Goal: Transaction & Acquisition: Purchase product/service

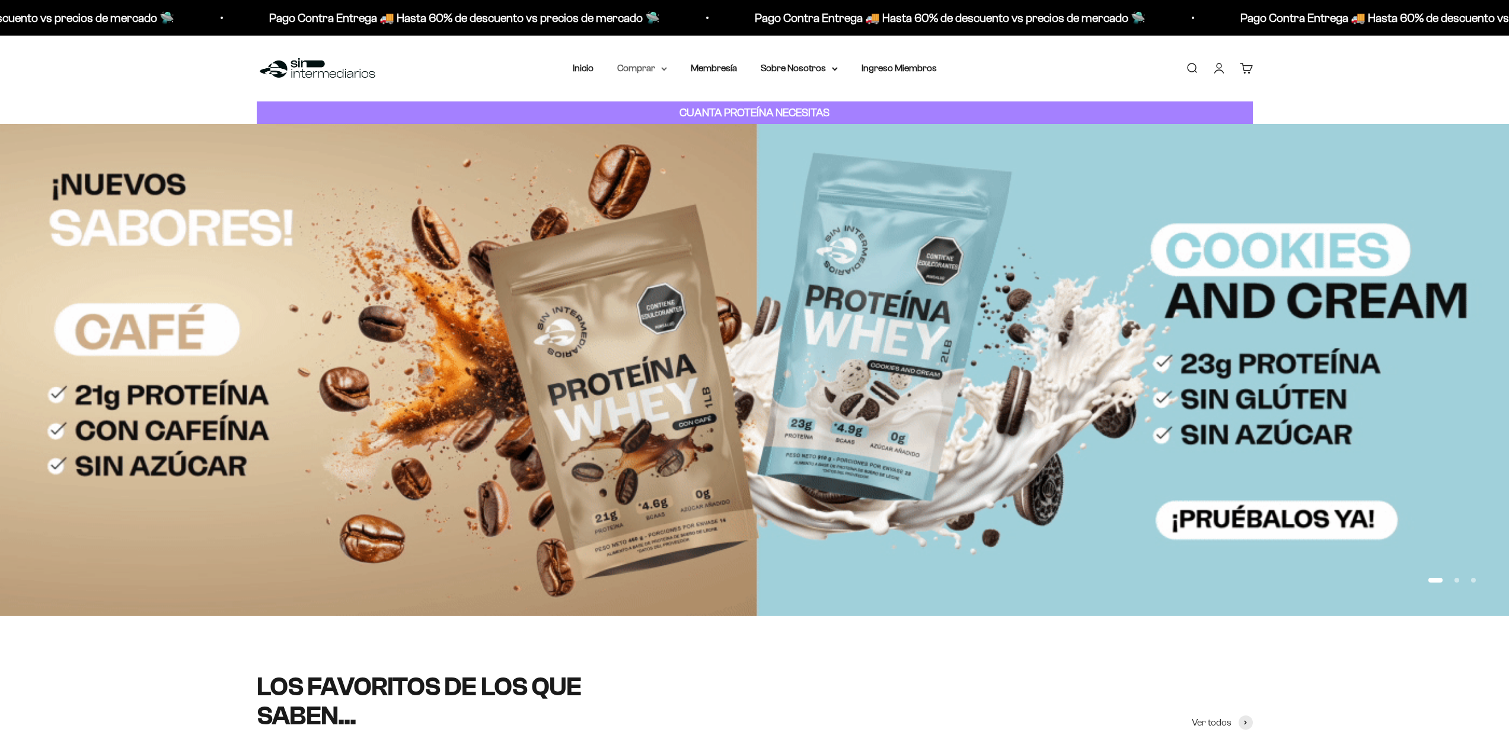
click at [648, 67] on summary "Comprar" at bounding box center [642, 67] width 50 height 15
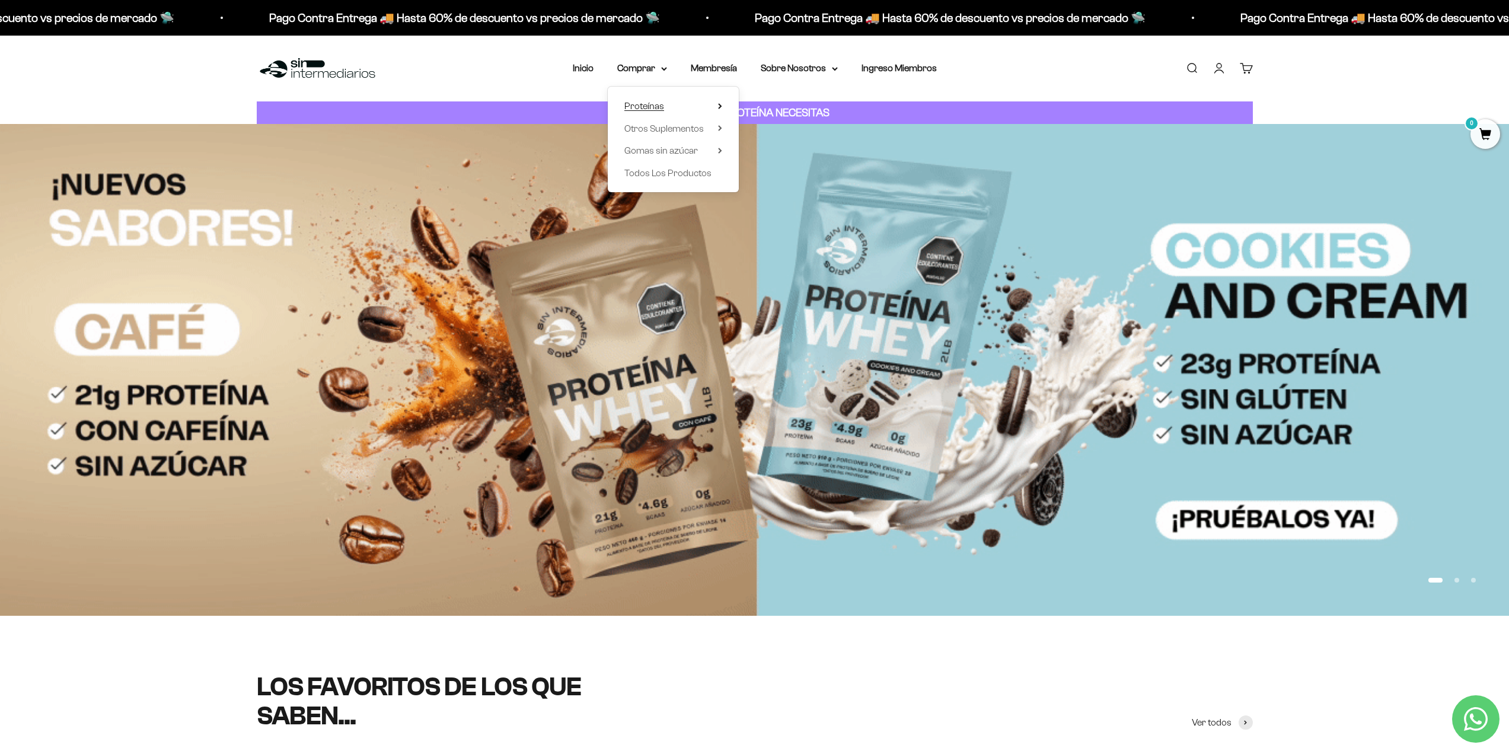
click at [655, 103] on span "Proteínas" at bounding box center [645, 106] width 40 height 10
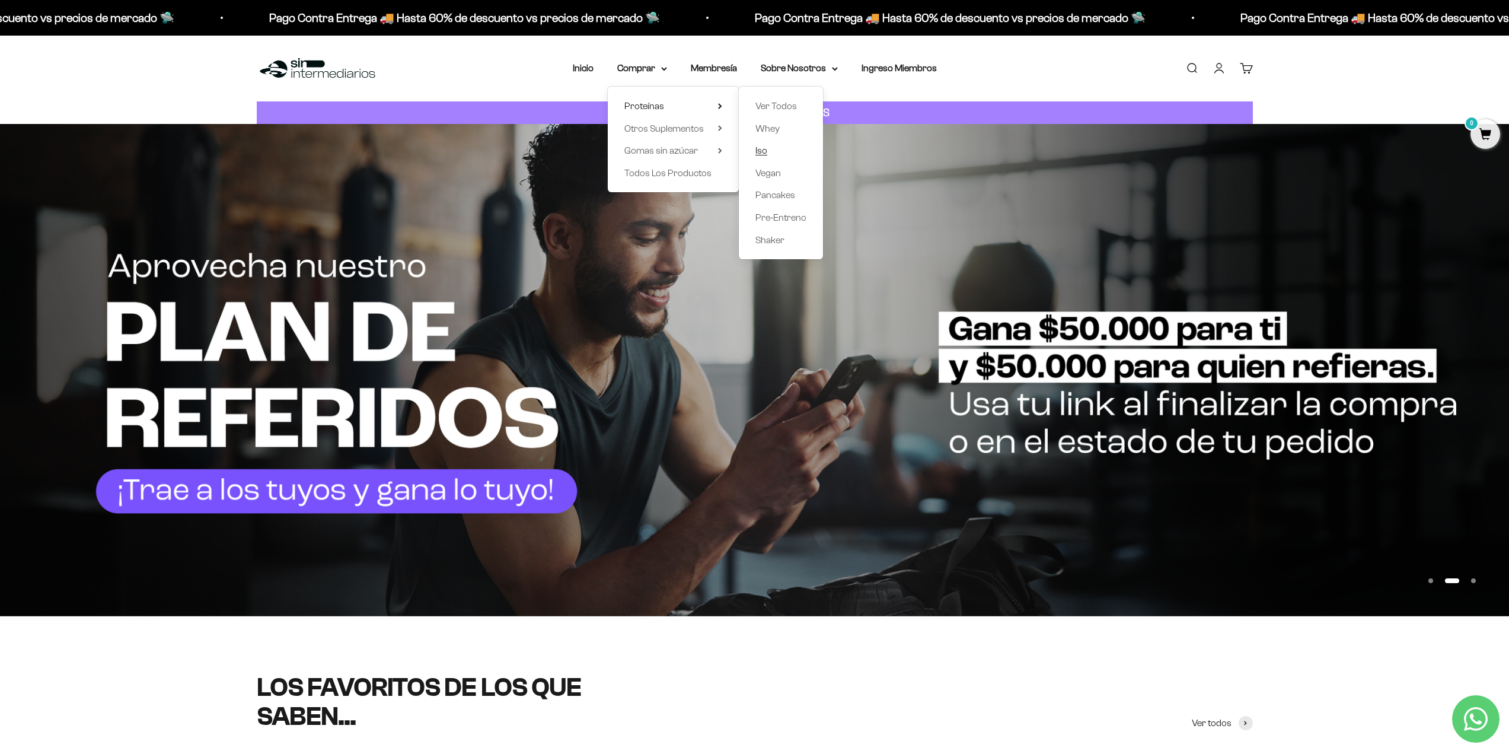
click at [762, 150] on span "Iso" at bounding box center [762, 150] width 12 height 10
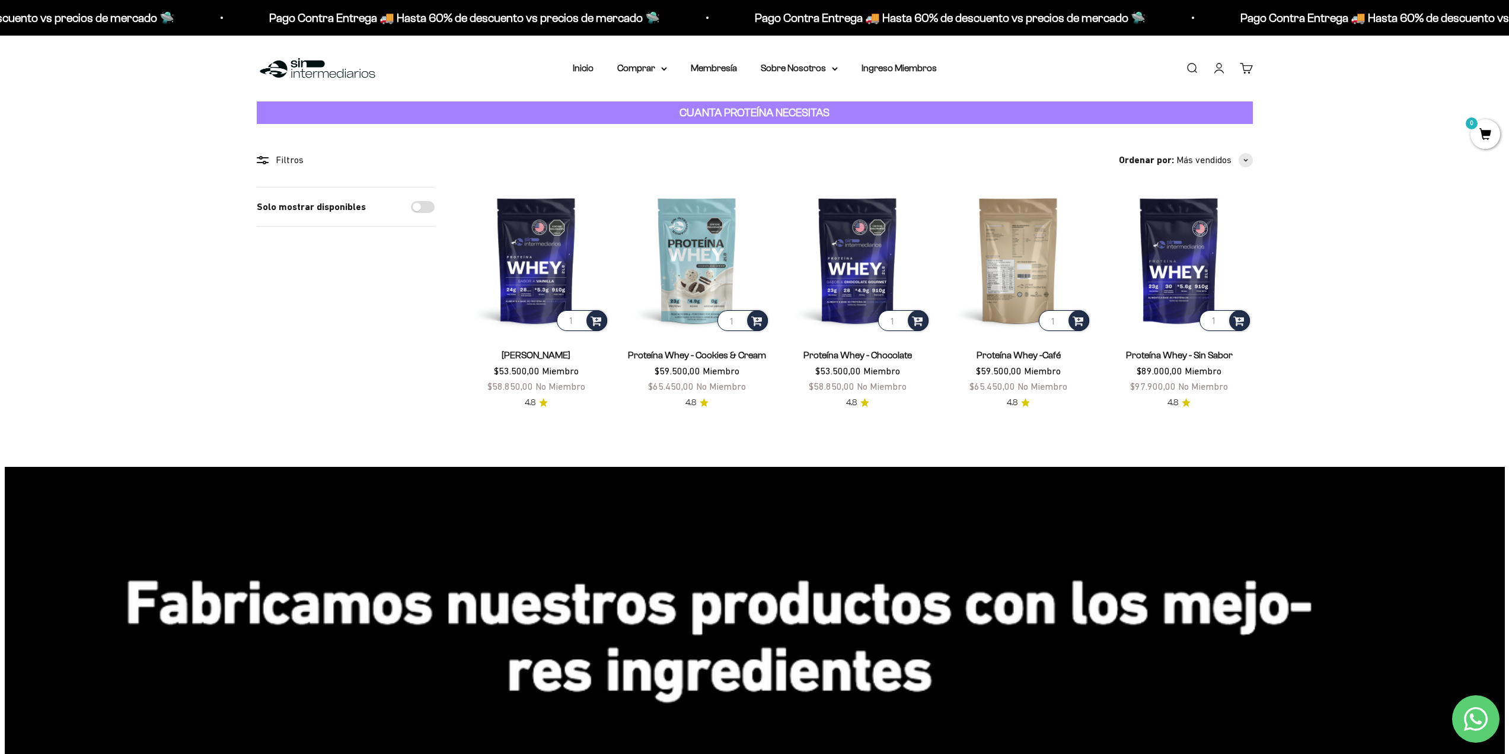
click at [996, 277] on img at bounding box center [1018, 260] width 146 height 146
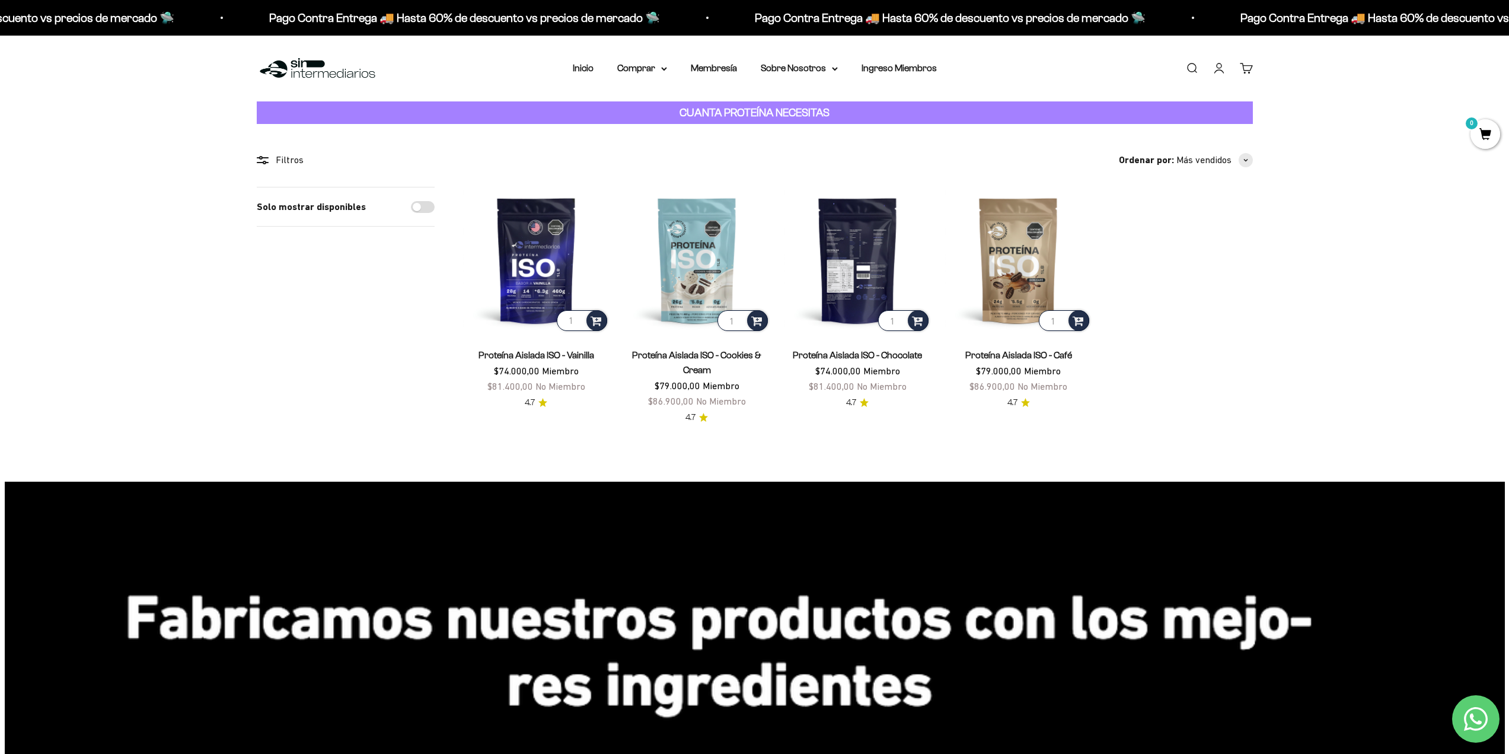
click at [874, 251] on img at bounding box center [858, 260] width 146 height 146
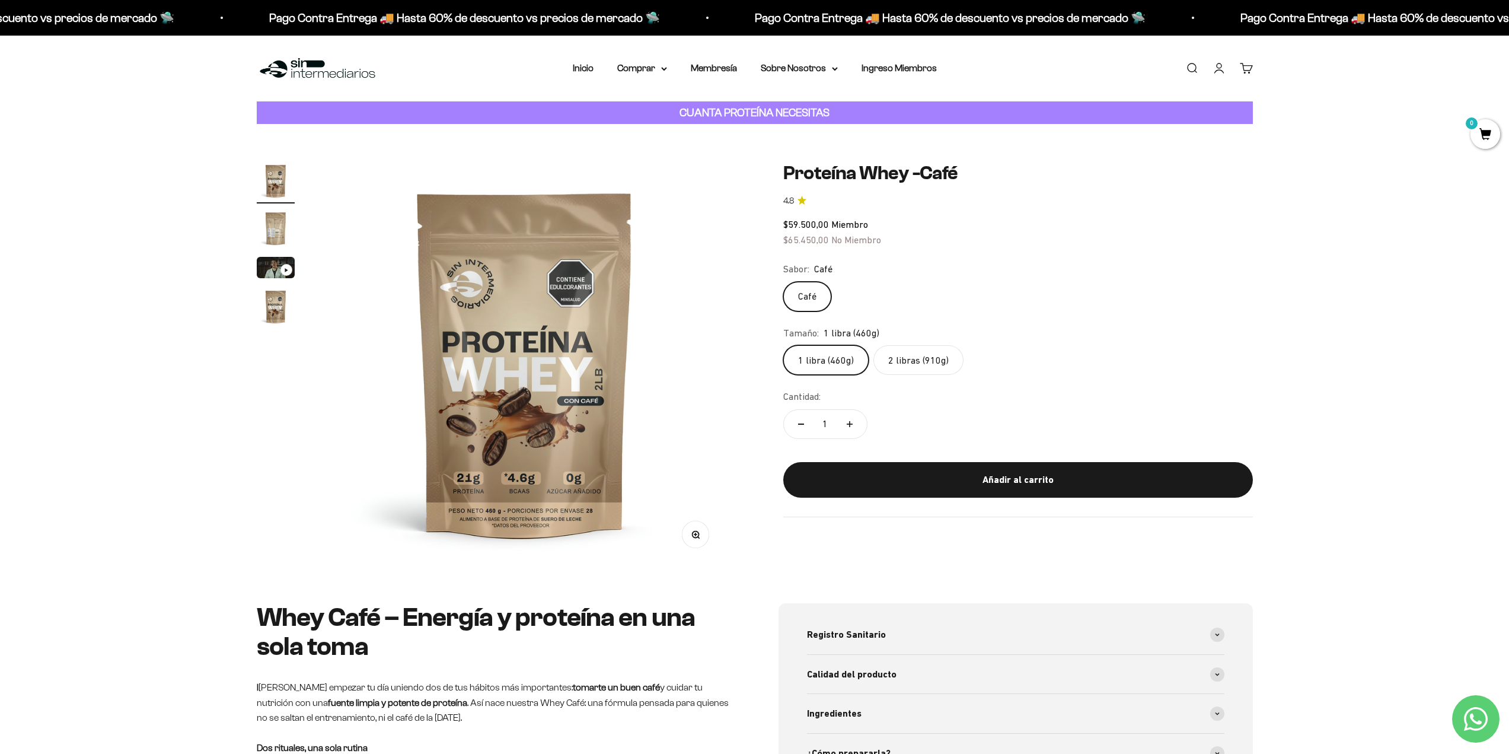
click at [943, 356] on label "2 libras (910g)" at bounding box center [919, 360] width 90 height 30
click at [783, 345] on input "2 libras (910g)" at bounding box center [783, 345] width 1 height 1
click at [272, 303] on img "Ir al artículo 4" at bounding box center [276, 307] width 38 height 38
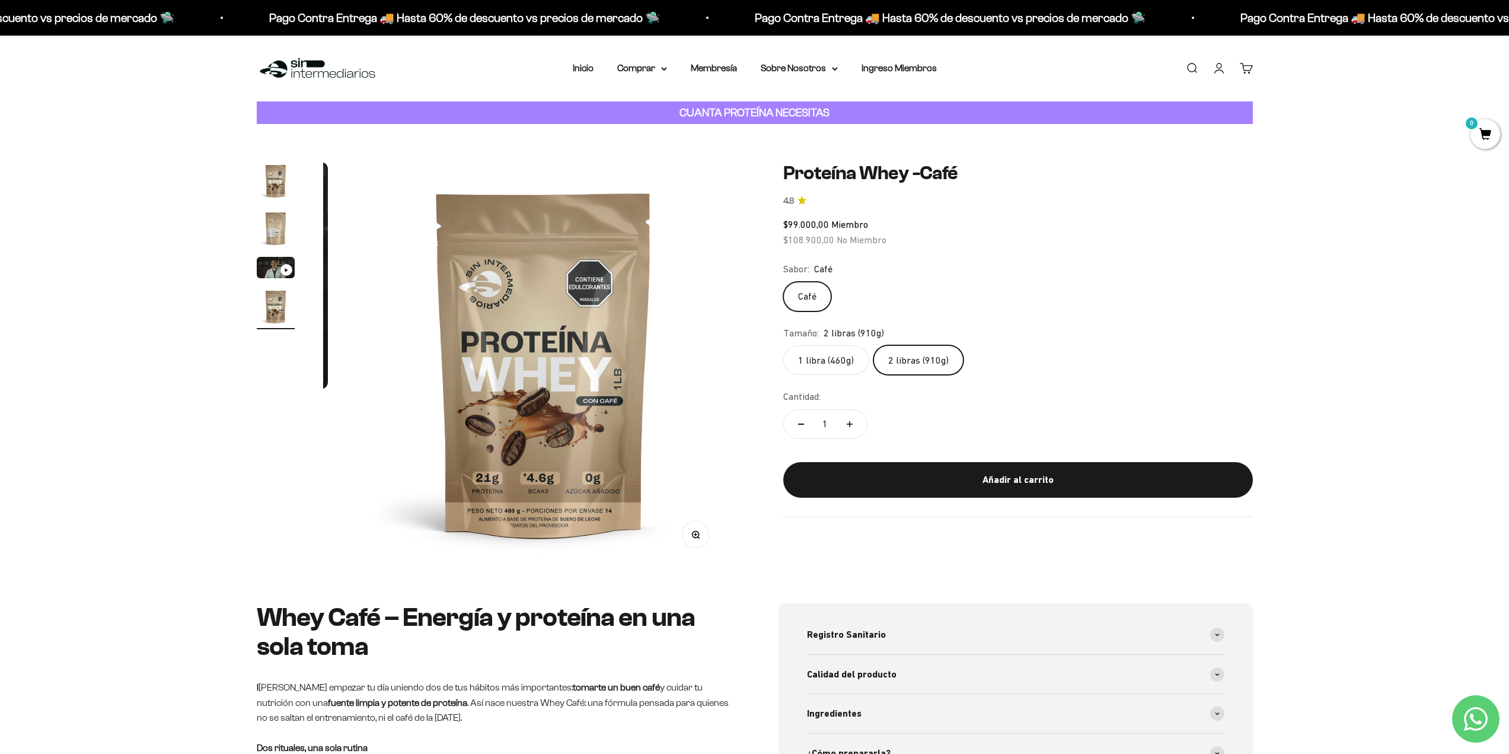
scroll to position [0, 1253]
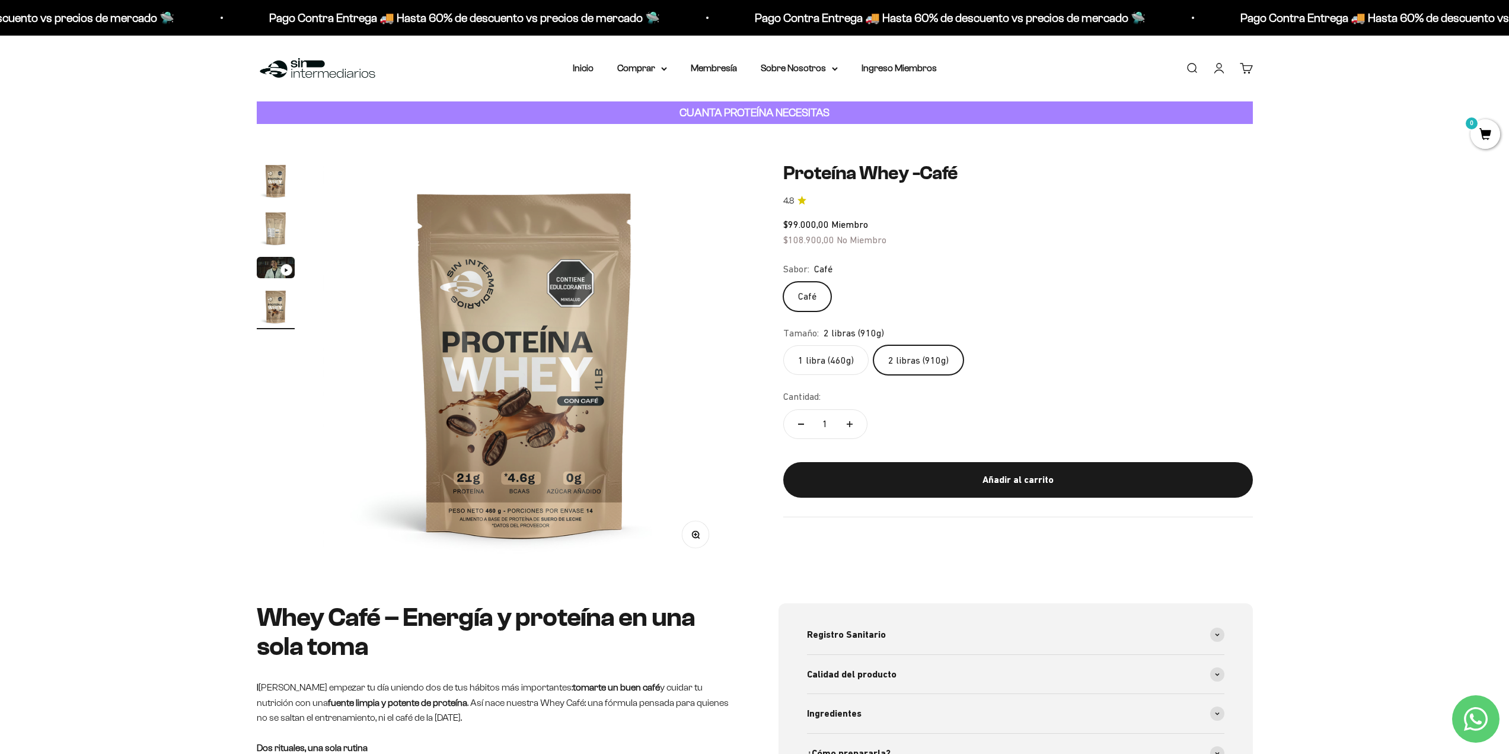
click at [272, 266] on img "Ir al artículo 3" at bounding box center [276, 267] width 38 height 21
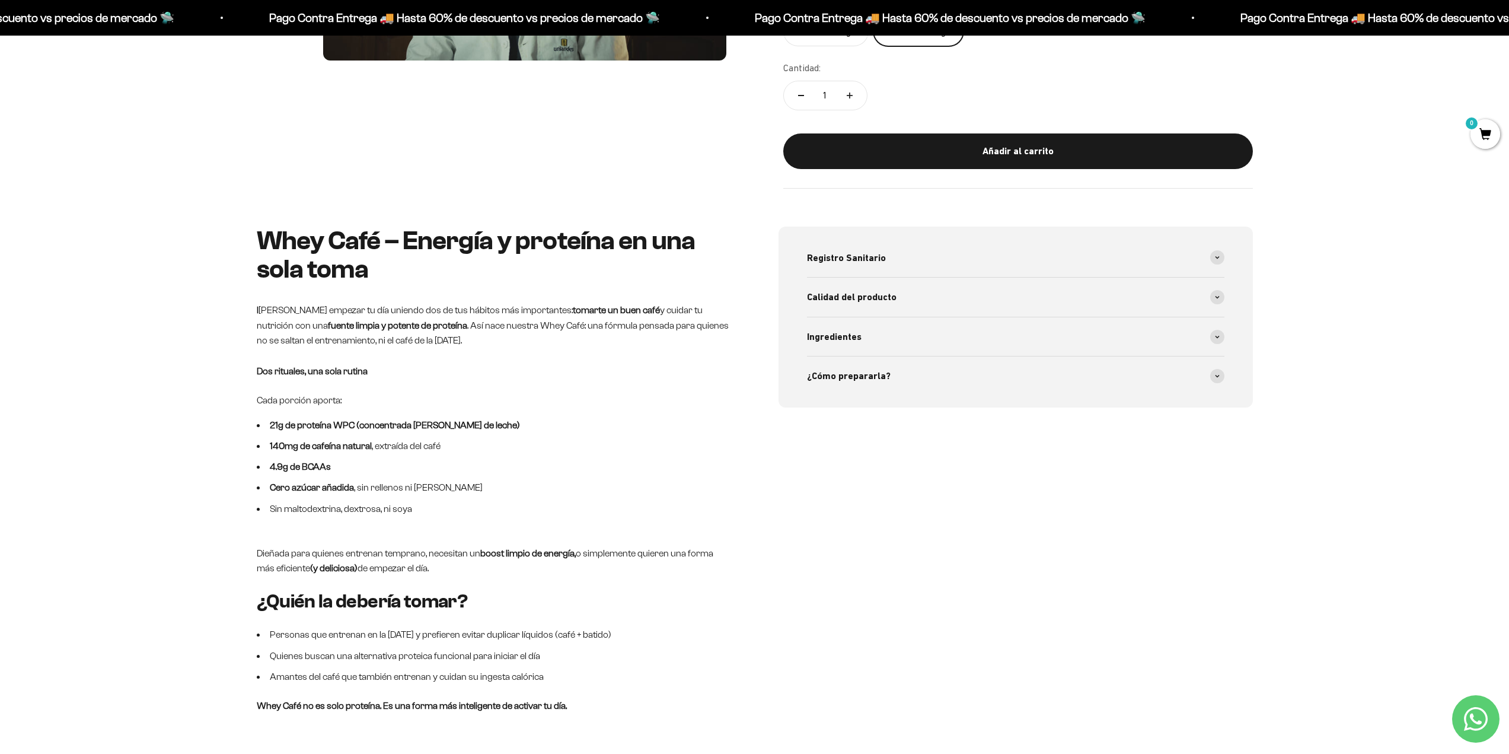
scroll to position [356, 0]
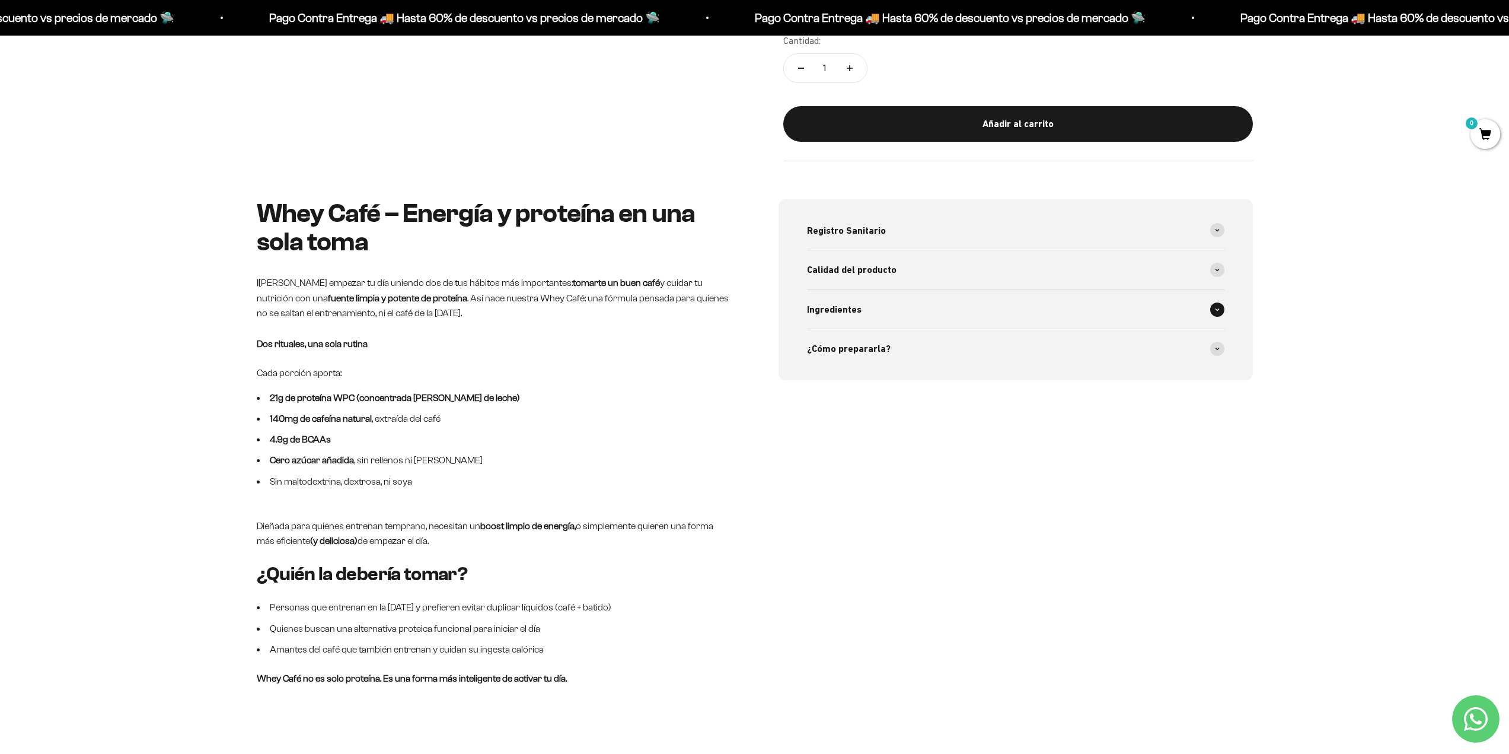
click at [826, 302] on span "Ingredientes" at bounding box center [834, 309] width 55 height 15
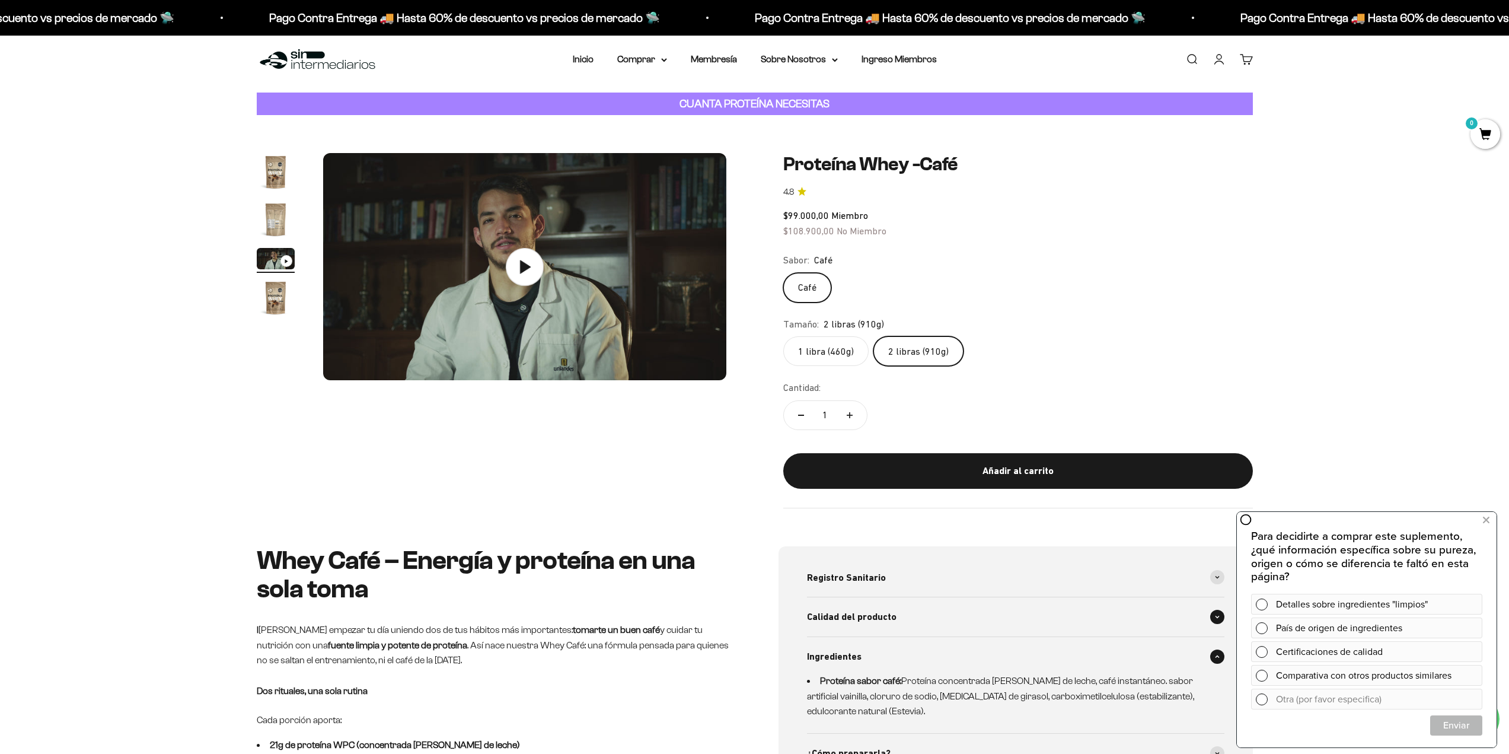
scroll to position [0, 0]
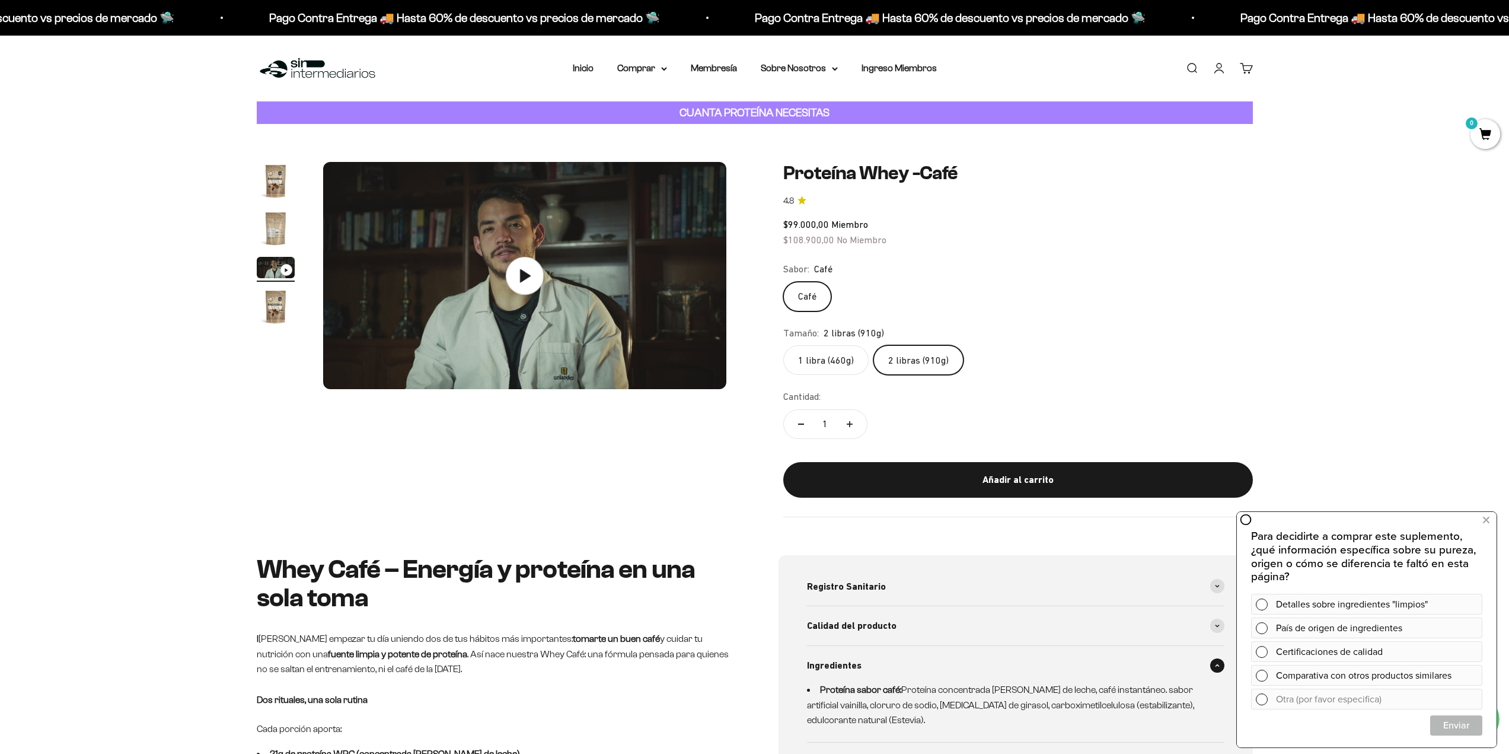
click at [282, 181] on img "Ir al artículo 1" at bounding box center [276, 181] width 38 height 38
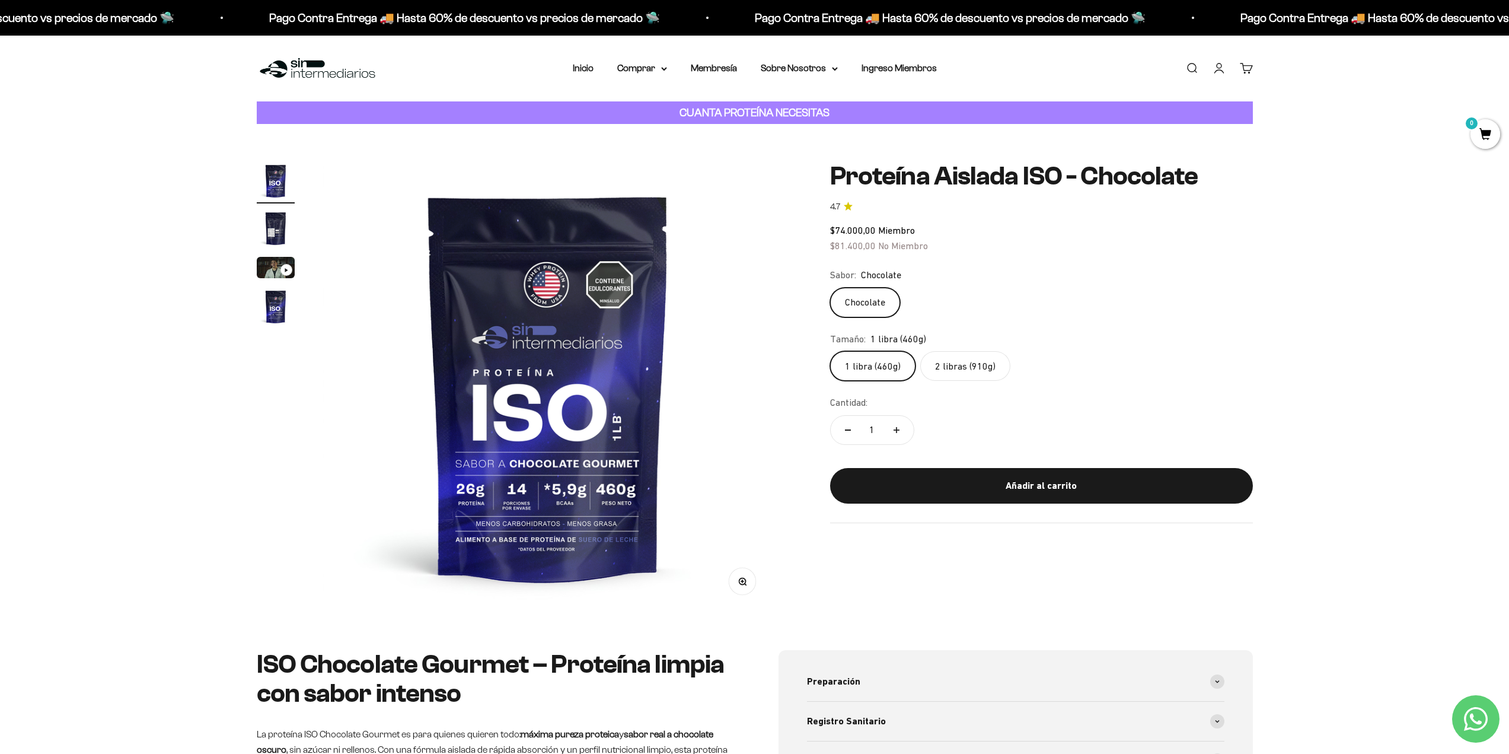
click at [948, 367] on label "2 libras (910g)" at bounding box center [965, 366] width 90 height 30
click at [830, 351] on input "2 libras (910g)" at bounding box center [830, 351] width 1 height 1
